Goal: Information Seeking & Learning: Check status

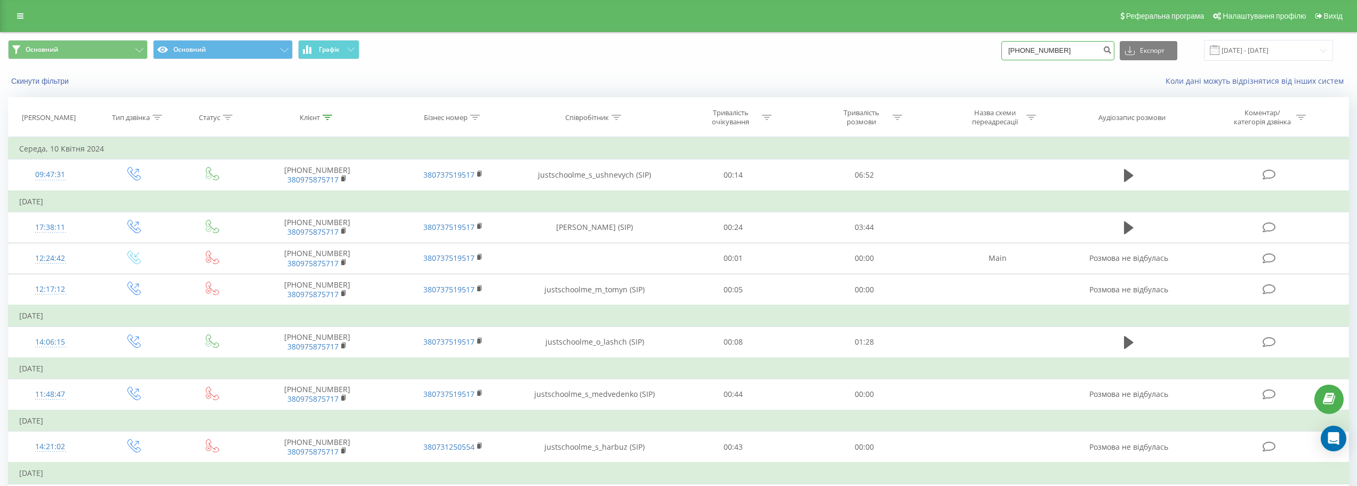
click at [1073, 46] on input "+380975875717" at bounding box center [1057, 50] width 113 height 19
paste input "0983353768"
click at [1018, 47] on input "0983353768" at bounding box center [1057, 50] width 113 height 19
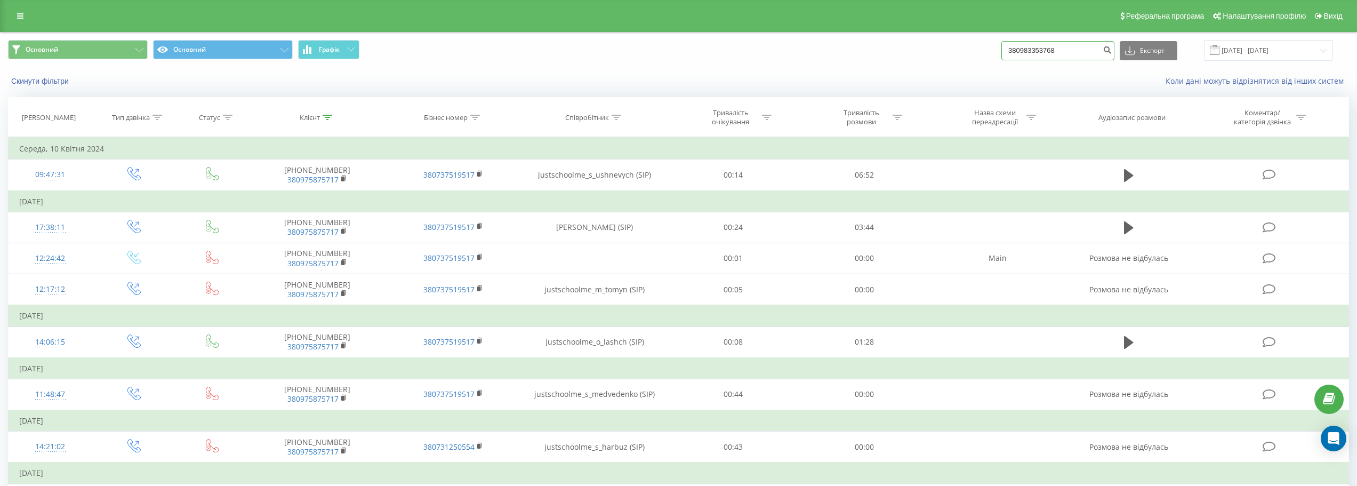
type input "380983353768"
click at [1265, 52] on input "01.01.2016 - 10.04.2024" at bounding box center [1268, 50] width 129 height 21
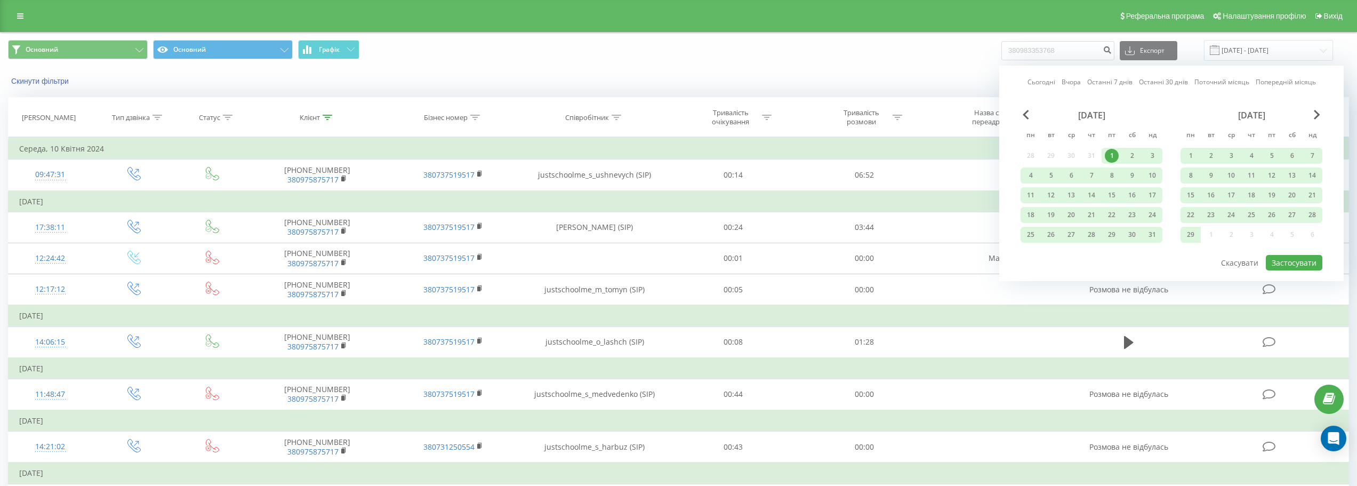
click at [1309, 118] on div "лютий 2016" at bounding box center [1251, 115] width 142 height 11
click at [1315, 114] on span "Next Month" at bounding box center [1317, 115] width 6 height 10
click at [1319, 115] on span "Next Month" at bounding box center [1317, 115] width 6 height 10
click at [1318, 115] on span "Next Month" at bounding box center [1317, 115] width 6 height 10
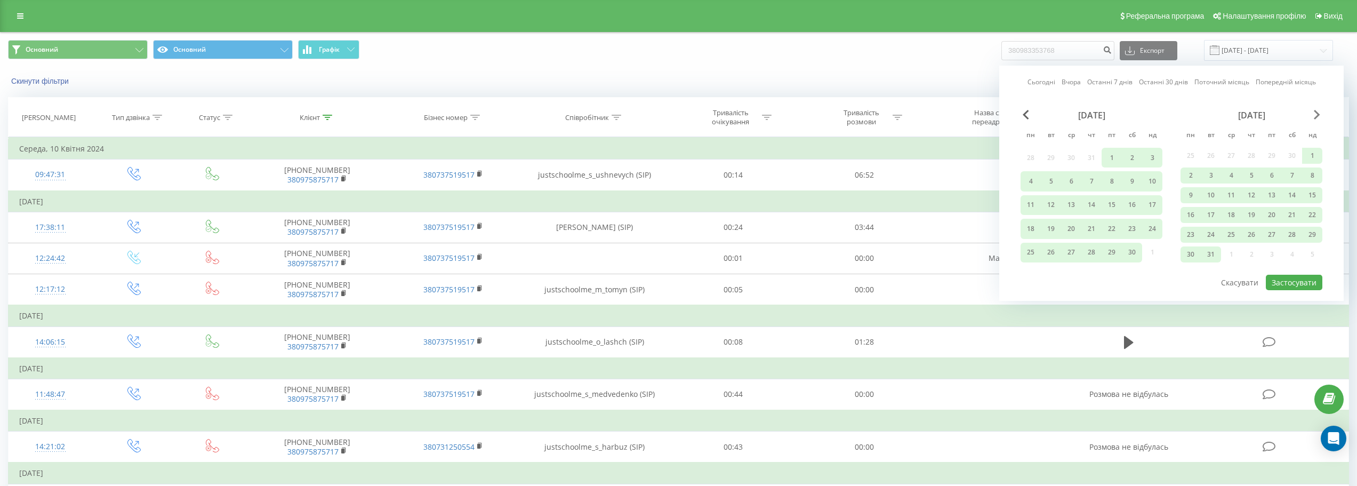
click at [1318, 115] on span "Next Month" at bounding box center [1317, 115] width 6 height 10
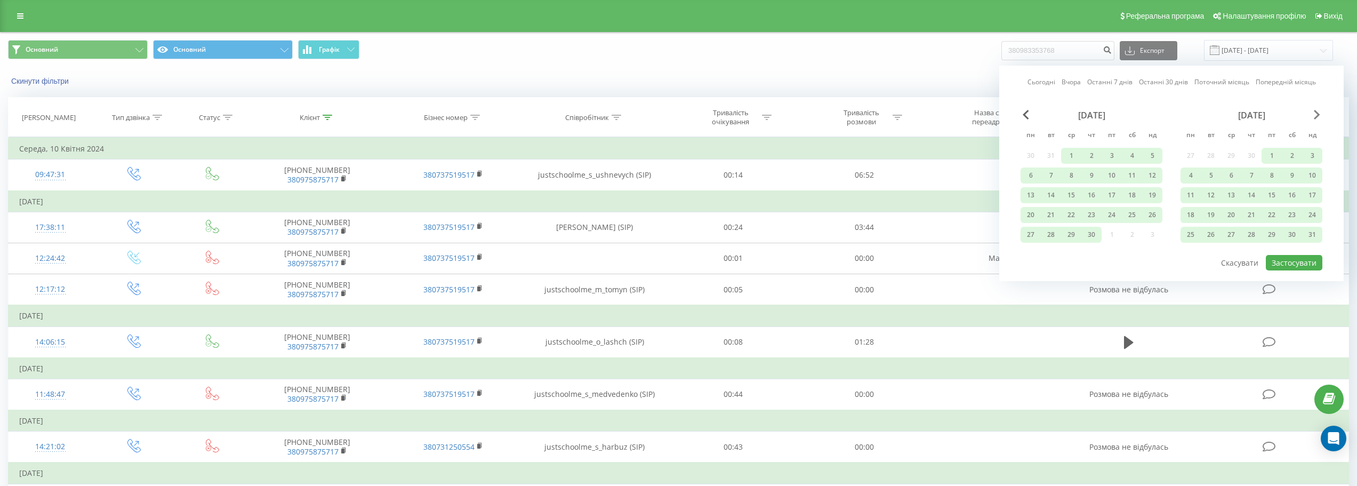
click at [1317, 115] on span "Next Month" at bounding box center [1317, 115] width 6 height 10
click at [1188, 155] on div "1" at bounding box center [1190, 156] width 14 height 14
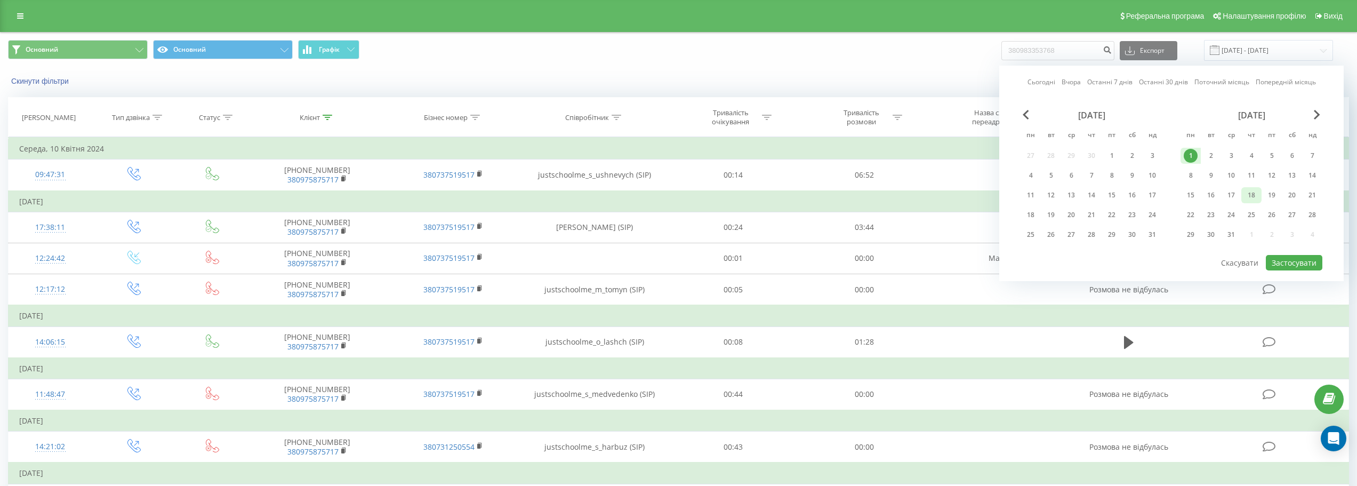
click at [1247, 198] on div "18" at bounding box center [1251, 195] width 14 height 14
click at [1290, 263] on button "Застосувати" at bounding box center [1294, 262] width 57 height 15
type input "01.08.2016 - 18.08.2016"
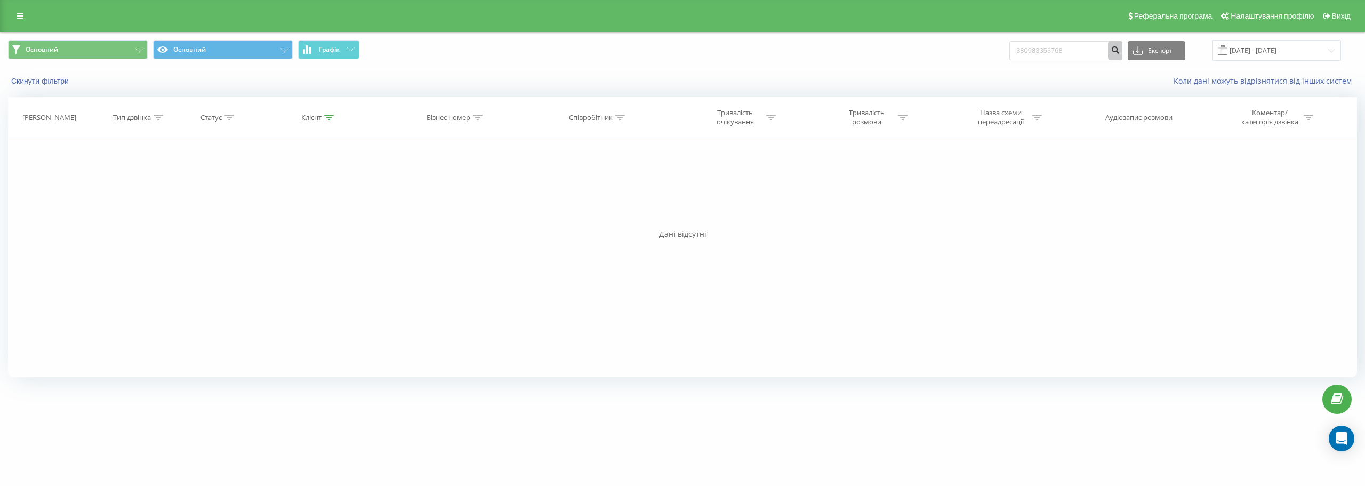
click at [1119, 52] on icon "submit" at bounding box center [1114, 48] width 9 height 6
